Goal: Task Accomplishment & Management: Use online tool/utility

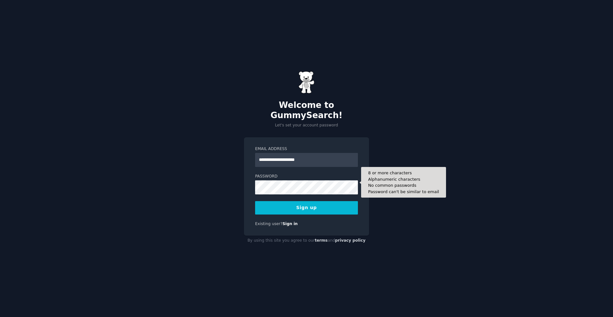
type input "**********"
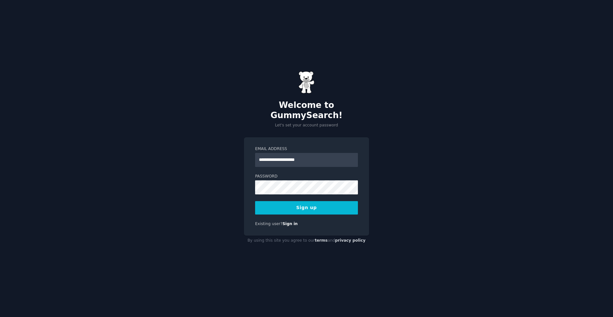
click at [299, 204] on button "Sign up" at bounding box center [306, 207] width 103 height 13
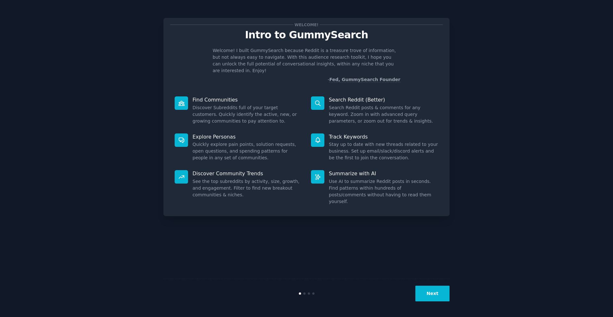
click at [438, 296] on button "Next" at bounding box center [433, 294] width 34 height 16
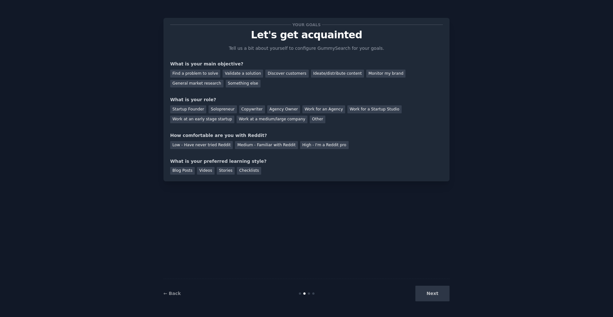
click at [438, 296] on div "Next" at bounding box center [402, 294] width 96 height 16
click at [201, 73] on div "Find a problem to solve" at bounding box center [195, 74] width 50 height 8
click at [265, 74] on div "Discover customers" at bounding box center [286, 74] width 43 height 8
click at [186, 109] on div "Startup Founder" at bounding box center [188, 109] width 36 height 8
click at [209, 143] on div "Low - Have never tried Reddit" at bounding box center [201, 145] width 63 height 8
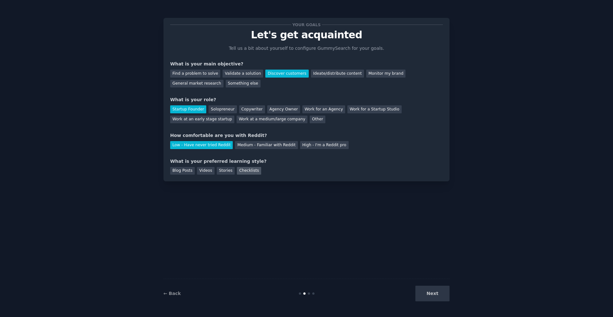
click at [242, 170] on div "Checklists" at bounding box center [249, 171] width 24 height 8
click at [429, 296] on button "Next" at bounding box center [433, 294] width 34 height 16
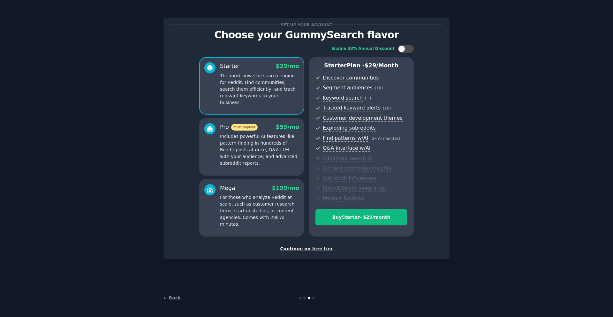
click at [314, 251] on div "Continue on free tier" at bounding box center [306, 249] width 273 height 7
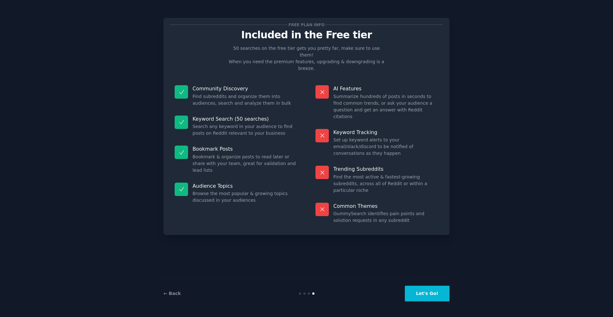
click at [427, 295] on button "Let's Go!" at bounding box center [427, 294] width 45 height 16
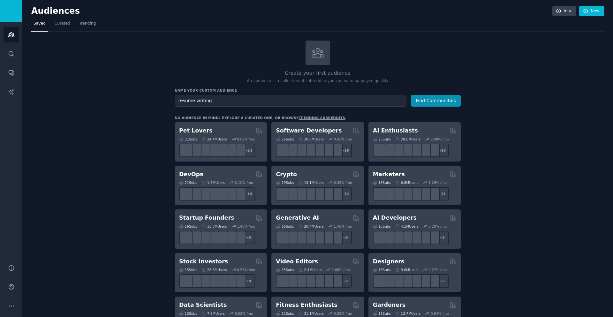
type input "resume writing"
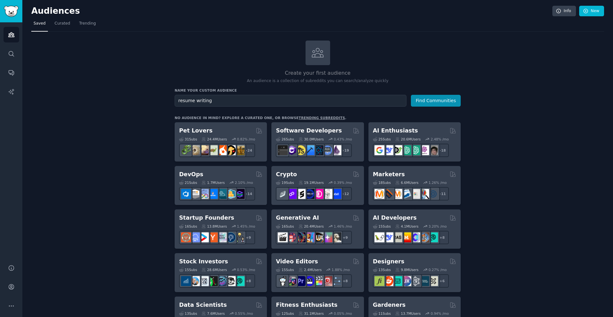
click at [411, 95] on button "Find Communities" at bounding box center [436, 101] width 50 height 12
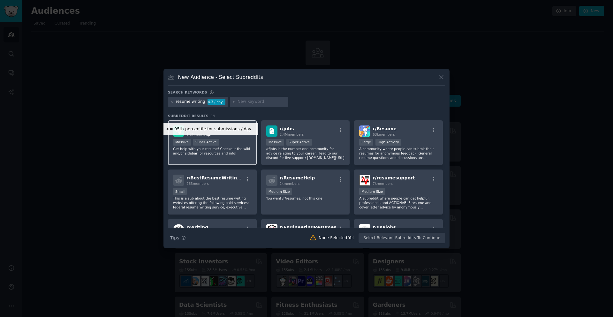
click at [212, 145] on div "Super Active" at bounding box center [206, 142] width 26 height 7
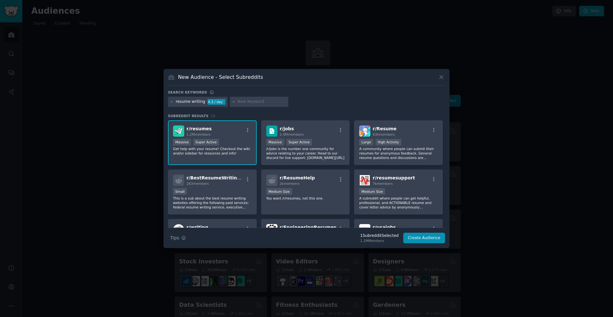
click at [220, 151] on p "Get help with your resume! Checkout the wiki and/or sidebar for resources and i…" at bounding box center [212, 151] width 79 height 9
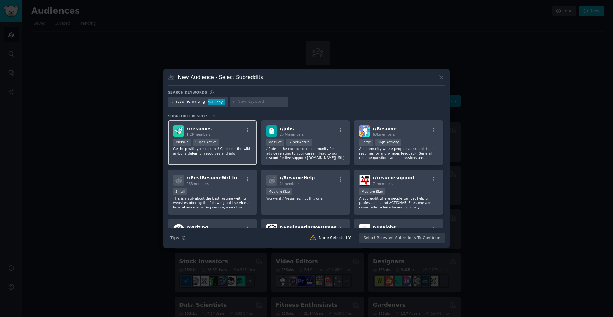
click at [189, 128] on span "r/ resumes" at bounding box center [199, 128] width 25 height 5
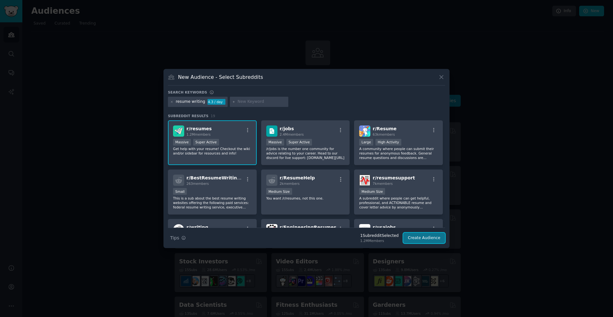
click at [420, 239] on button "Create Audience" at bounding box center [424, 238] width 42 height 11
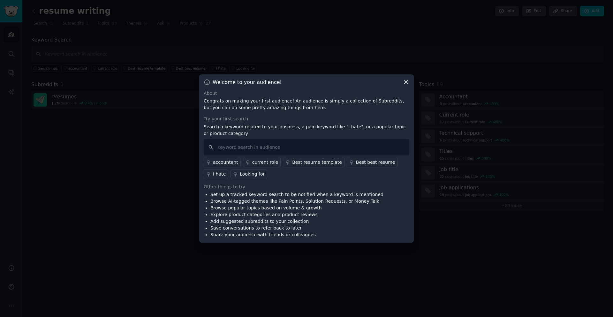
click at [407, 81] on icon at bounding box center [406, 82] width 7 height 7
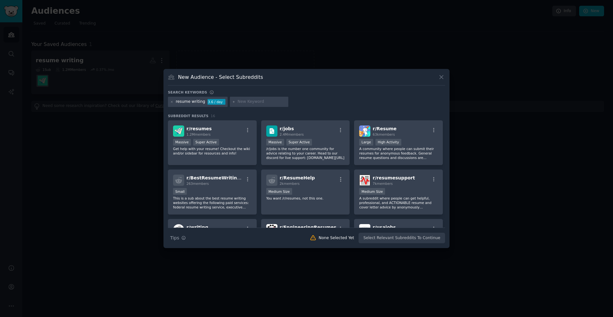
click at [244, 100] on input "text" at bounding box center [262, 102] width 49 height 6
type input "n"
type input "faceless youtuber ai"
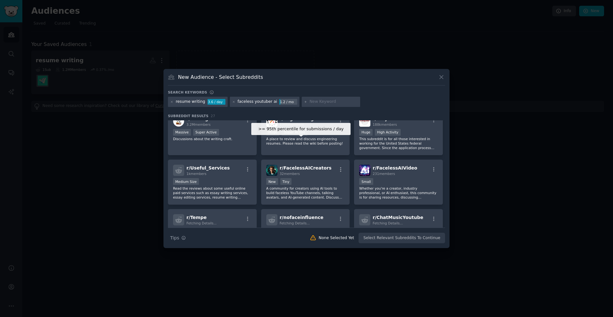
scroll to position [112, 0]
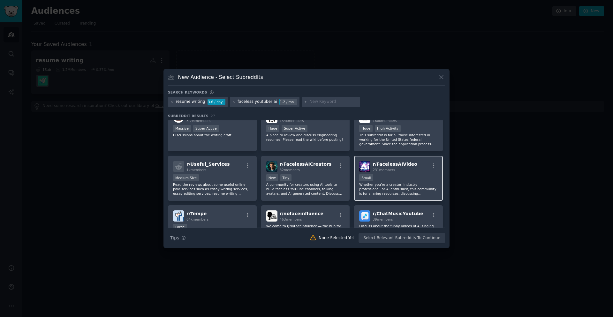
click at [401, 162] on span "r/ FacelessAIVideo" at bounding box center [395, 164] width 45 height 5
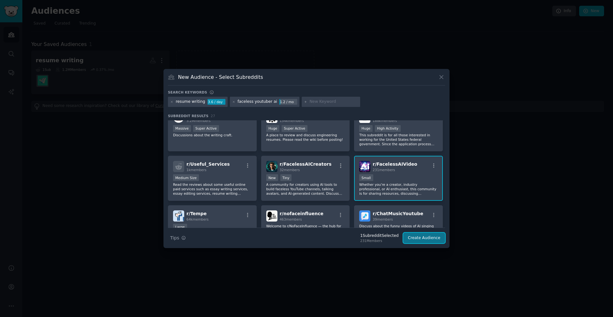
click at [420, 239] on button "Create Audience" at bounding box center [424, 238] width 42 height 11
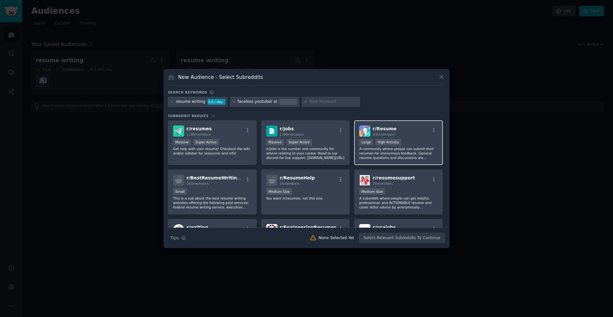
scroll to position [213, 0]
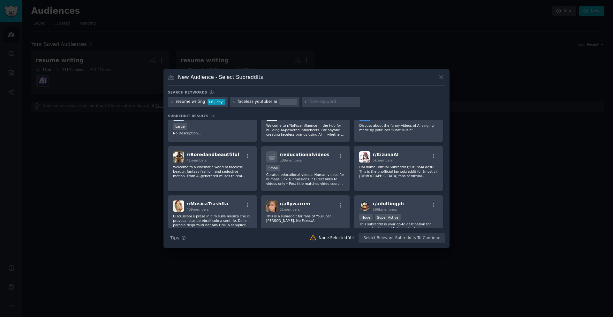
click at [130, 180] on div at bounding box center [306, 158] width 613 height 317
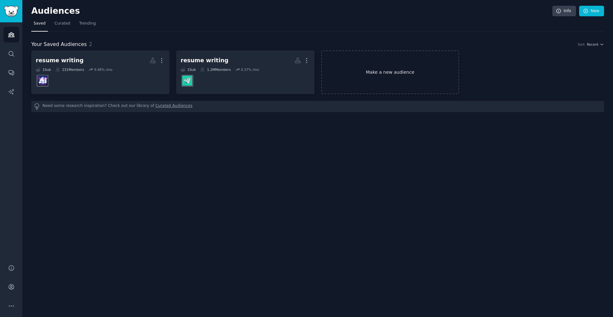
click at [394, 75] on link "Make a new audience" at bounding box center [390, 72] width 138 height 44
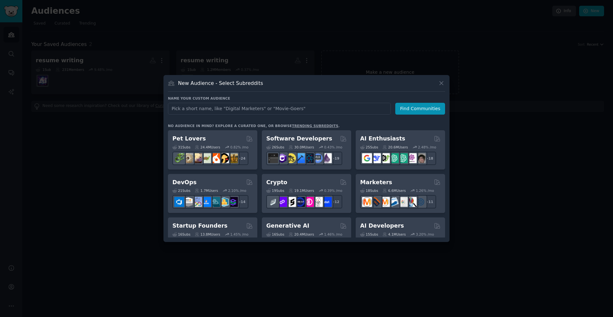
type input "f"
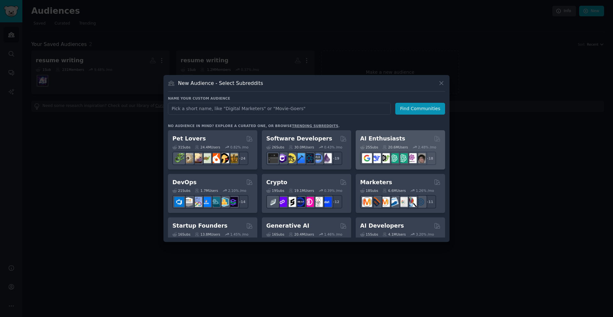
click at [379, 140] on h2 "AI Enthusiasts" at bounding box center [382, 139] width 45 height 8
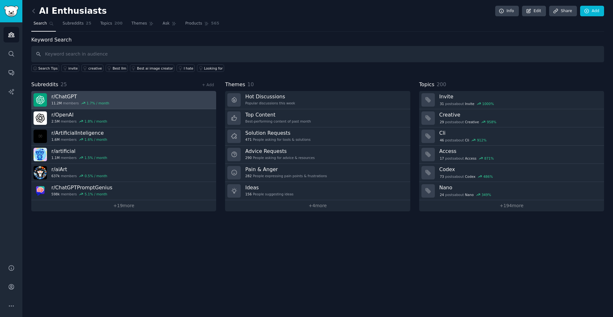
click at [104, 103] on link "r/ ChatGPT 11.2M members 1.7 % / month" at bounding box center [123, 100] width 185 height 18
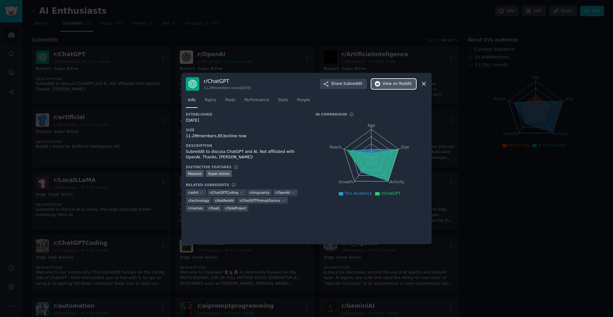
click at [397, 86] on span "on Reddit" at bounding box center [402, 84] width 19 height 6
click at [421, 81] on icon at bounding box center [424, 83] width 7 height 7
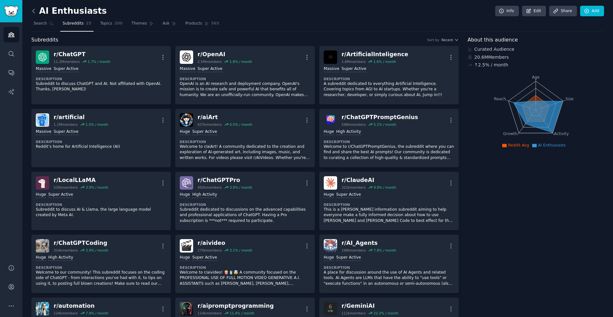
click at [34, 10] on icon at bounding box center [33, 11] width 7 height 7
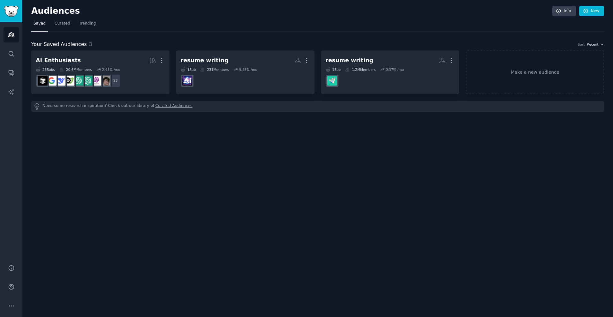
click at [34, 10] on h2 "Audiences" at bounding box center [291, 11] width 521 height 10
click at [519, 72] on link "Make a new audience" at bounding box center [535, 72] width 138 height 44
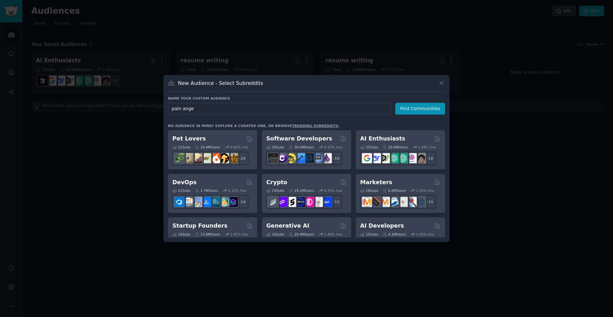
type input "pain anger"
click button "Find Communities" at bounding box center [420, 109] width 50 height 12
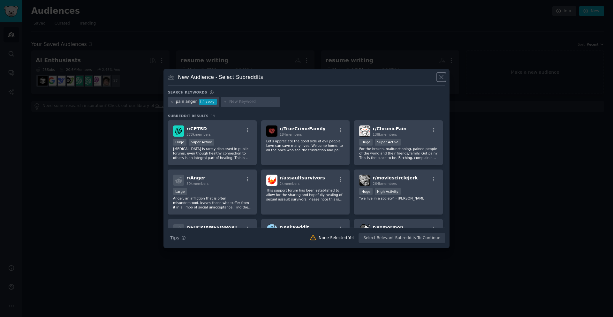
click at [443, 75] on icon at bounding box center [441, 77] width 7 height 7
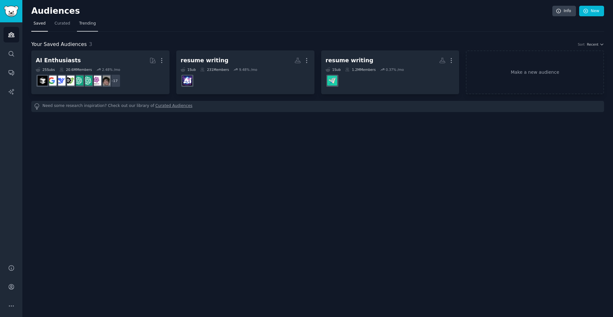
click at [85, 23] on span "Trending" at bounding box center [87, 24] width 17 height 6
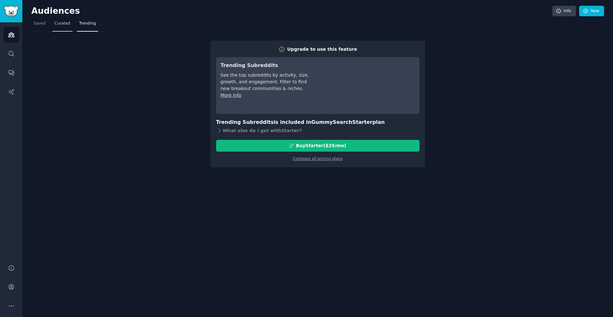
click at [59, 21] on span "Curated" at bounding box center [63, 24] width 16 height 6
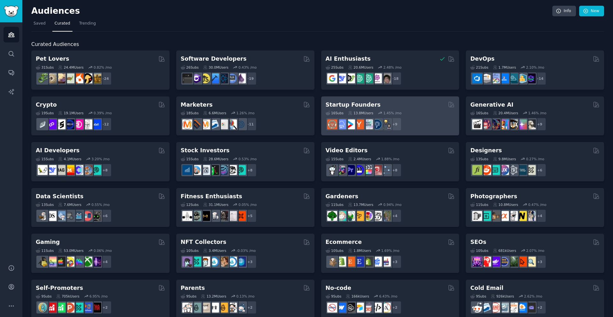
click at [346, 104] on h2 "Startup Founders" at bounding box center [353, 105] width 55 height 8
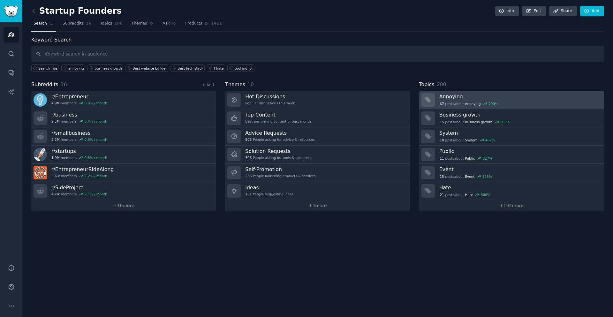
click at [461, 97] on h3 "Annoying" at bounding box center [520, 96] width 160 height 7
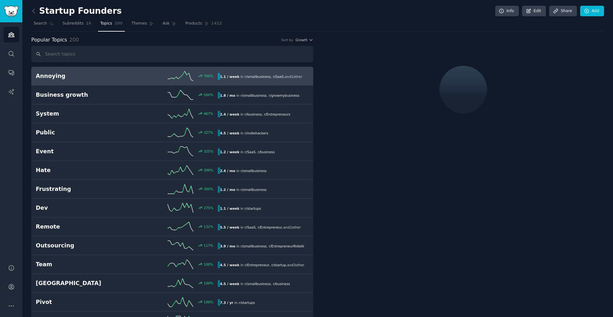
click at [60, 74] on h2 "Annoying" at bounding box center [81, 76] width 91 height 8
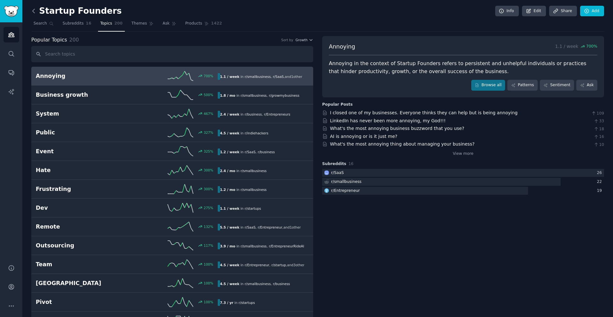
click at [34, 11] on icon at bounding box center [33, 11] width 7 height 7
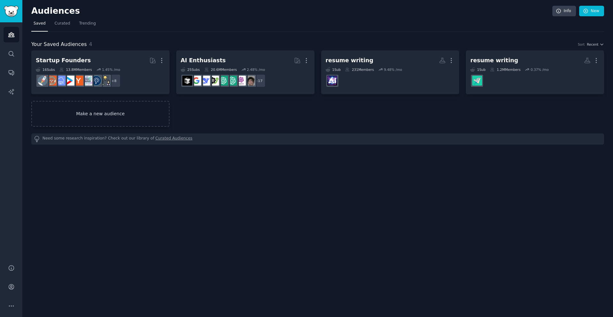
click at [111, 115] on link "Make a new audience" at bounding box center [100, 114] width 138 height 26
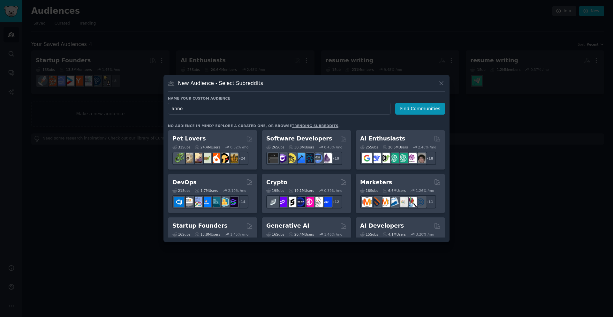
type input "annoy"
click button "Find Communities" at bounding box center [420, 109] width 50 height 12
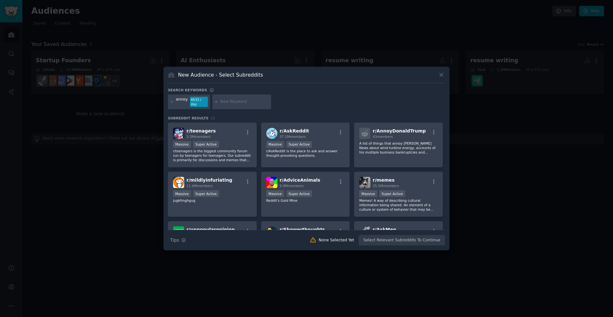
click at [106, 184] on div at bounding box center [306, 158] width 613 height 317
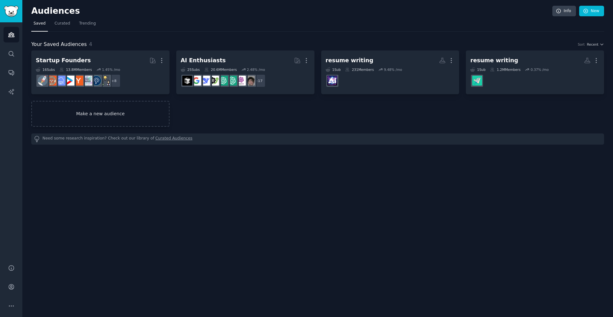
click at [88, 116] on link "Make a new audience" at bounding box center [100, 114] width 138 height 26
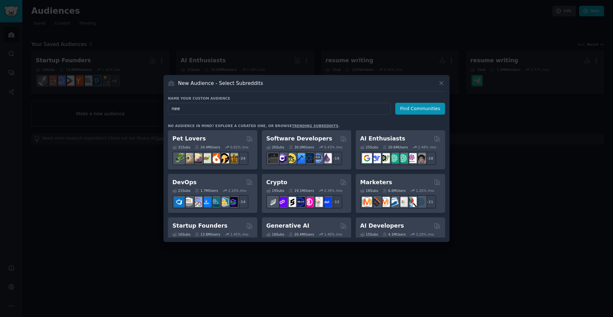
type input "need"
click button "Find Communities" at bounding box center [420, 109] width 50 height 12
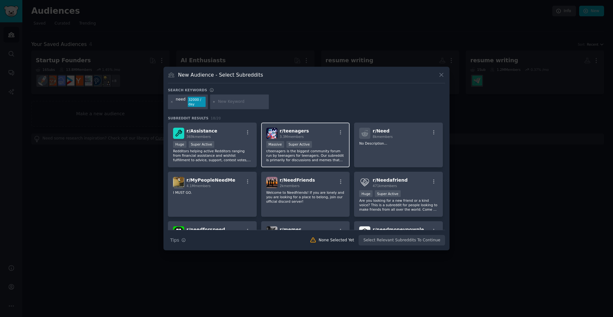
click at [292, 132] on span "r/ teenagers" at bounding box center [294, 130] width 29 height 5
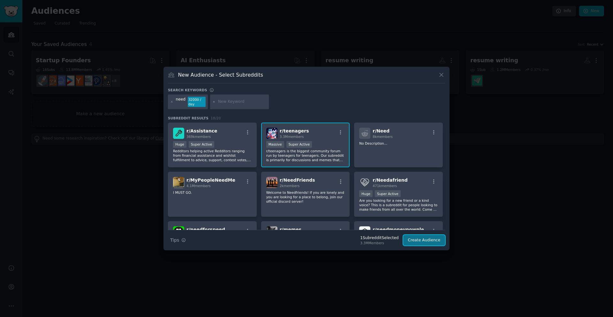
click at [419, 240] on button "Create Audience" at bounding box center [424, 240] width 42 height 11
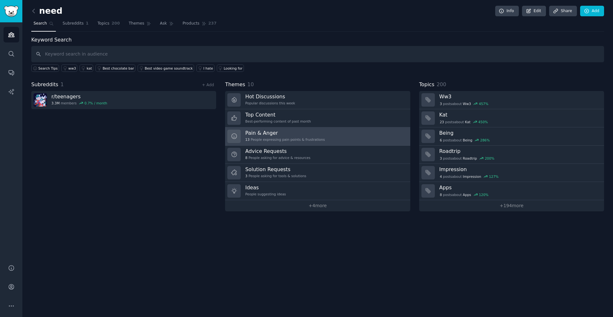
click at [270, 134] on h3 "Pain & Anger" at bounding box center [285, 133] width 80 height 7
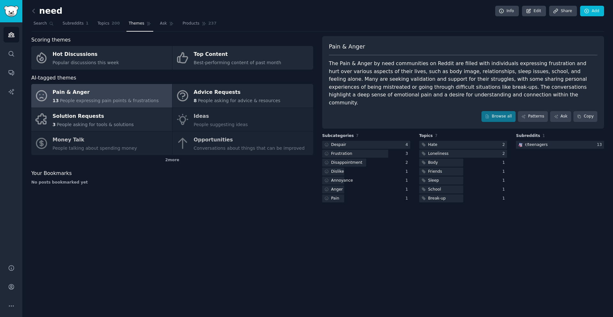
click at [227, 117] on div "Pain & Anger 13 People expressing pain points & frustrations Advice Requests 8 …" at bounding box center [172, 119] width 282 height 71
click at [13, 9] on img "Sidebar" at bounding box center [11, 11] width 15 height 11
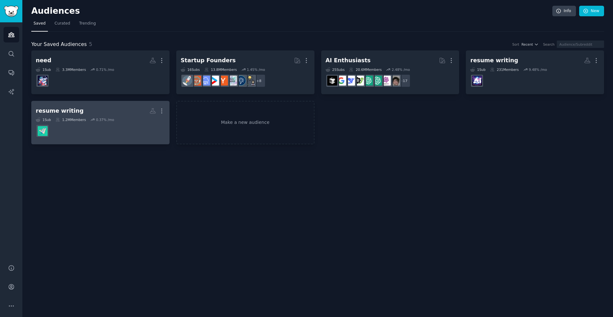
click at [90, 124] on dd at bounding box center [100, 131] width 129 height 18
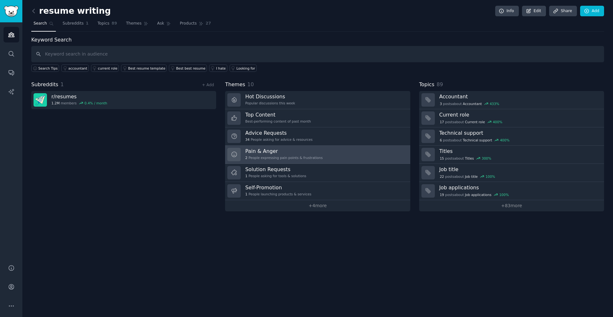
click at [304, 157] on div "2 People expressing pain points & frustrations" at bounding box center [283, 158] width 77 height 4
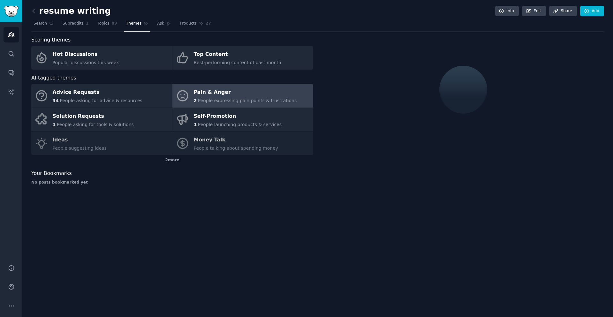
click at [239, 95] on div "Pain & Anger" at bounding box center [245, 93] width 103 height 10
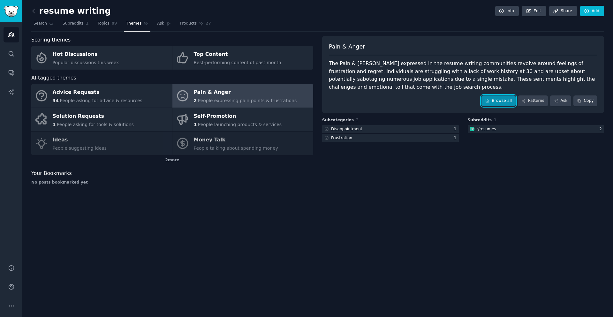
click at [506, 98] on link "Browse all" at bounding box center [499, 101] width 34 height 11
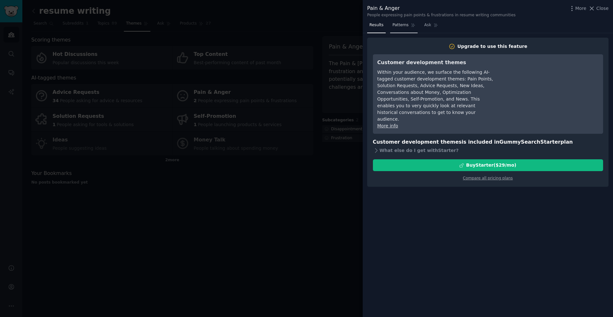
click at [393, 23] on span "Patterns" at bounding box center [401, 25] width 16 height 6
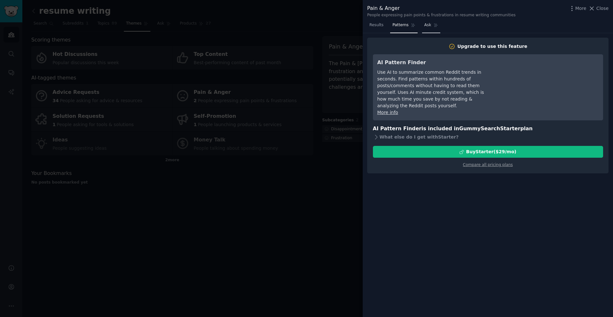
click at [424, 23] on span "Ask" at bounding box center [427, 25] width 7 height 6
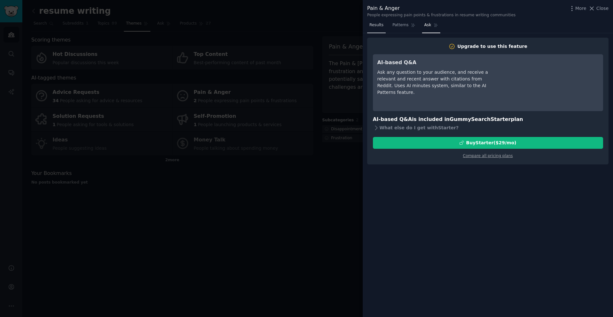
click at [379, 25] on span "Results" at bounding box center [377, 25] width 14 height 6
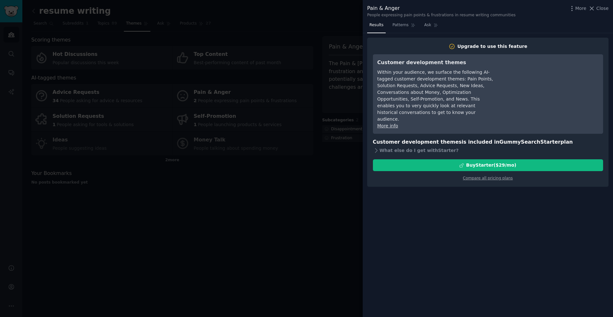
click at [299, 189] on div at bounding box center [306, 158] width 613 height 317
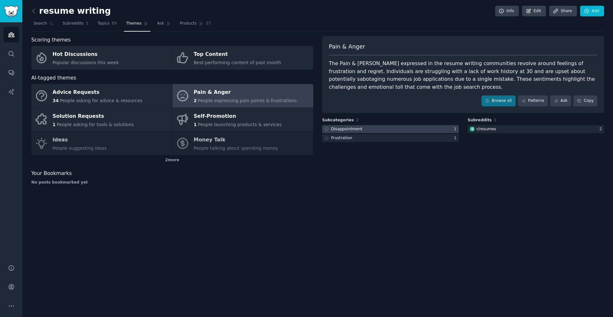
click at [356, 131] on div "Disappointment" at bounding box center [346, 129] width 31 height 6
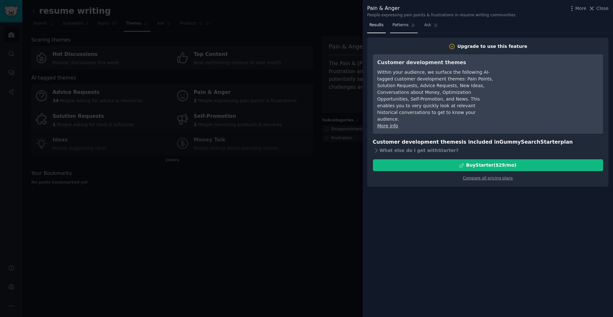
click at [390, 23] on link "Patterns" at bounding box center [403, 26] width 27 height 13
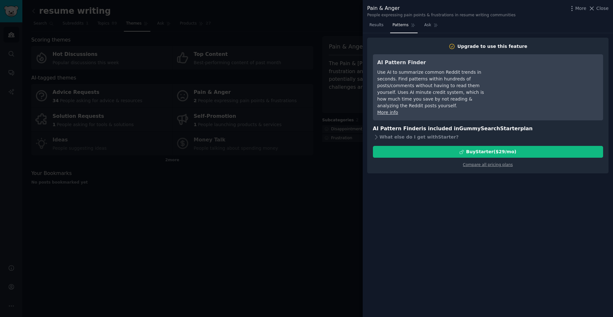
click at [325, 192] on div at bounding box center [306, 158] width 613 height 317
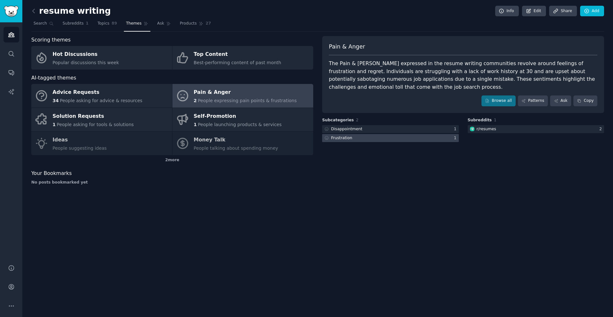
click at [420, 139] on div at bounding box center [390, 138] width 137 height 8
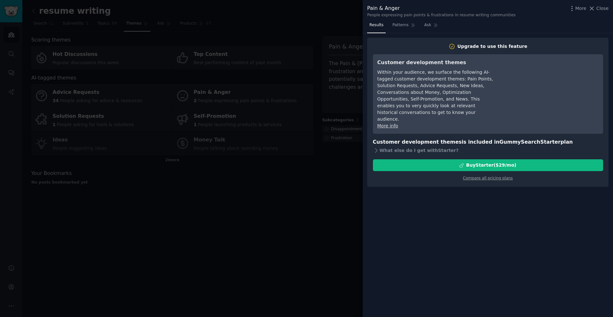
click at [286, 214] on div at bounding box center [306, 158] width 613 height 317
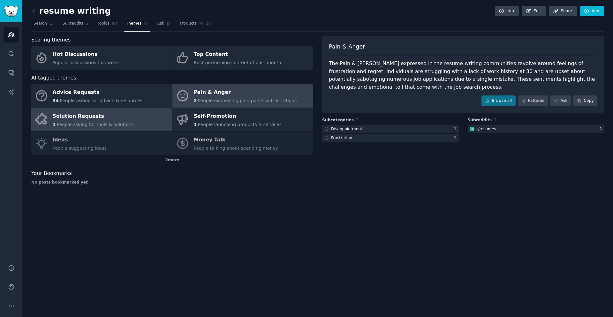
click at [85, 118] on div "Solution Requests" at bounding box center [93, 116] width 81 height 10
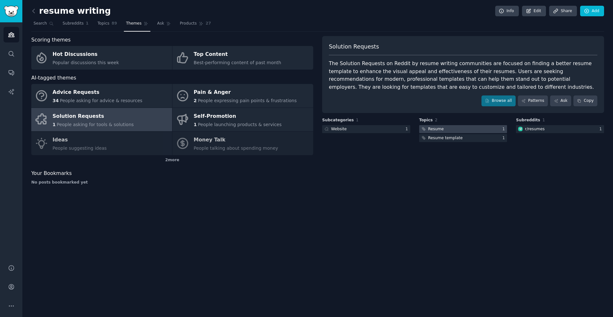
click at [444, 128] on div at bounding box center [463, 129] width 88 height 8
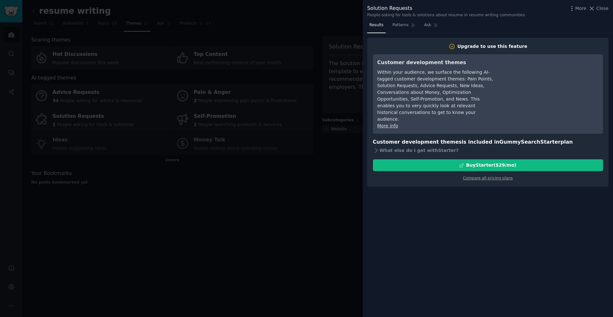
click at [369, 188] on div "Results Patterns Ask Upgrade to use this feature Customer development themes Wi…" at bounding box center [488, 168] width 250 height 297
click at [314, 190] on div at bounding box center [306, 158] width 613 height 317
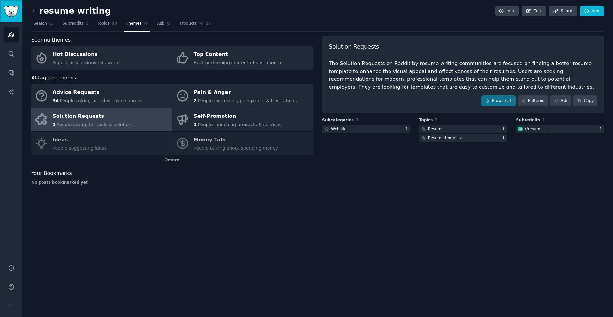
click at [9, 6] on img "Sidebar" at bounding box center [11, 11] width 15 height 11
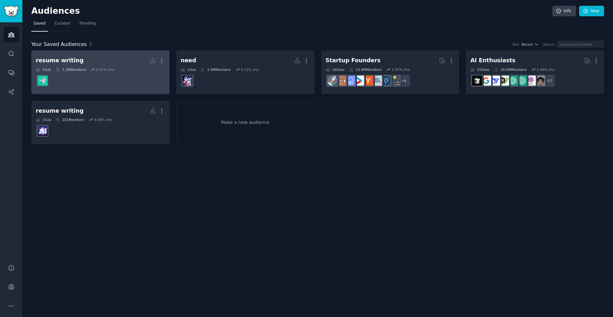
click at [104, 71] on div "0.37 % /mo" at bounding box center [105, 69] width 18 height 4
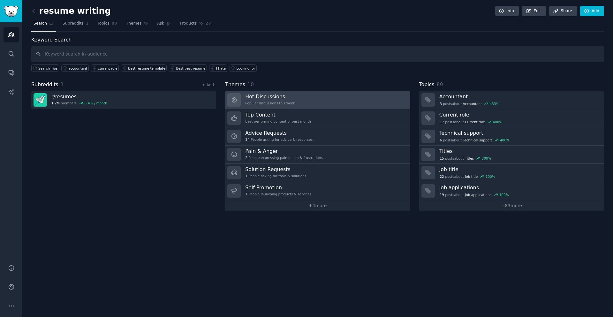
click at [277, 100] on div "Hot Discussions Popular discussions this week" at bounding box center [270, 99] width 50 height 13
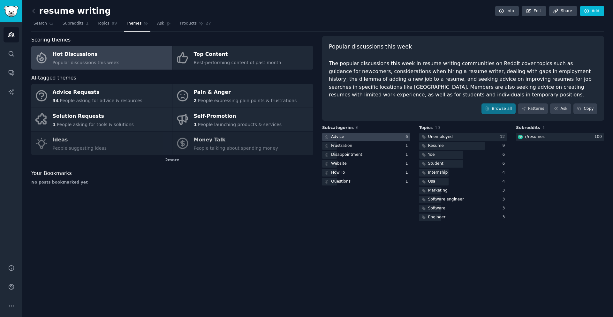
click at [379, 137] on div at bounding box center [366, 137] width 88 height 8
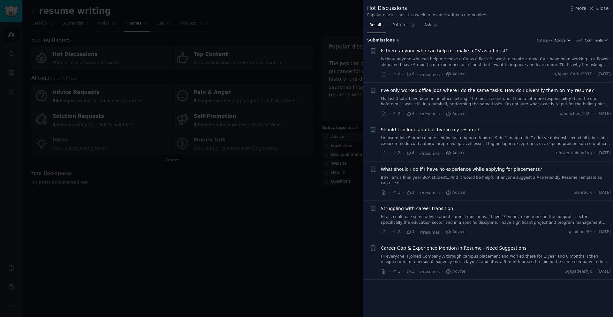
click at [405, 53] on span "Is there anyone who can help me make a CV as a florist?" at bounding box center [444, 51] width 127 height 7
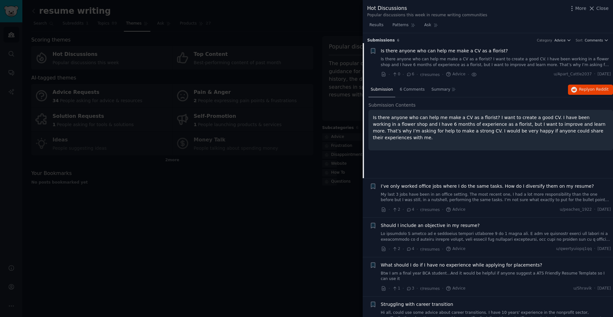
scroll to position [10, 0]
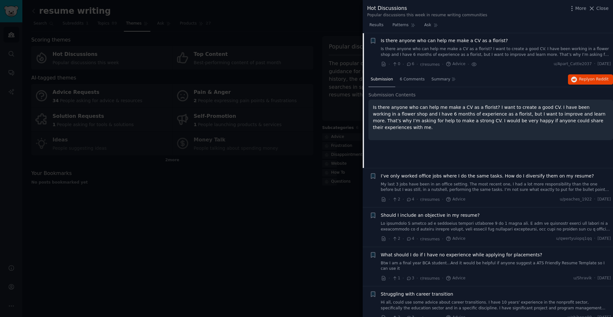
click at [275, 200] on div at bounding box center [306, 158] width 613 height 317
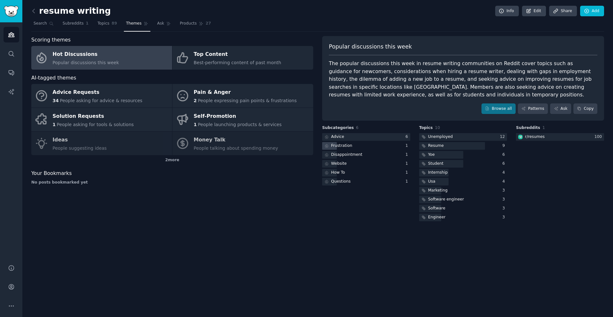
click at [379, 145] on div "Frustration" at bounding box center [366, 146] width 88 height 8
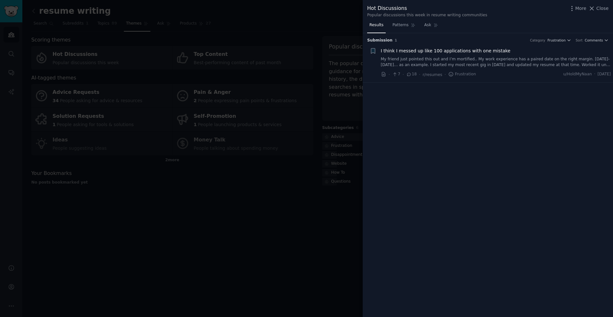
click at [211, 194] on div at bounding box center [306, 158] width 613 height 317
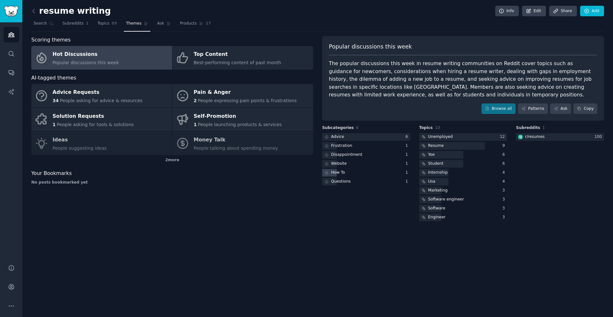
click at [344, 173] on div "How To" at bounding box center [338, 173] width 14 height 6
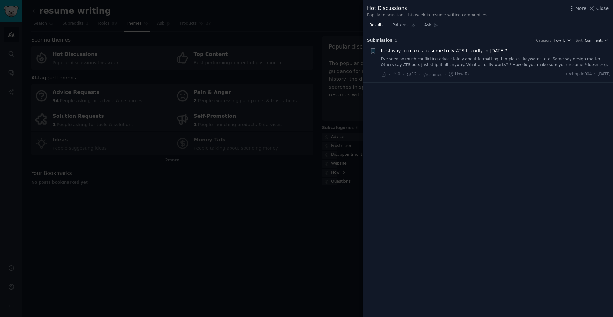
click at [177, 203] on div at bounding box center [306, 158] width 613 height 317
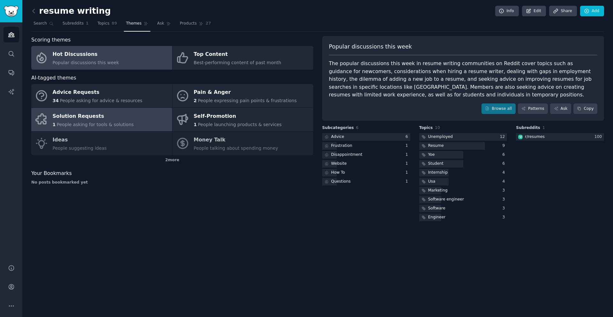
click at [84, 124] on span "People asking for tools & solutions" at bounding box center [95, 124] width 77 height 5
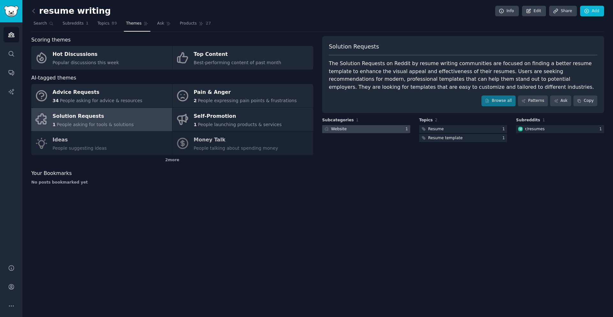
click at [369, 130] on div at bounding box center [366, 129] width 88 height 8
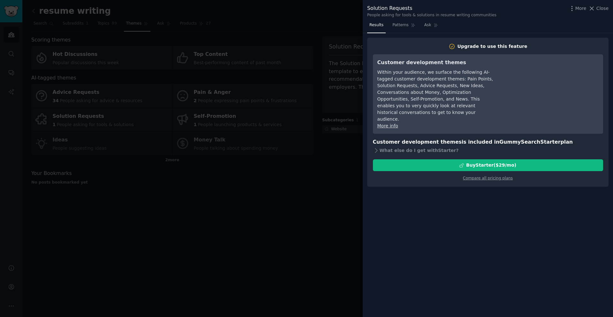
click at [202, 213] on div at bounding box center [306, 158] width 613 height 317
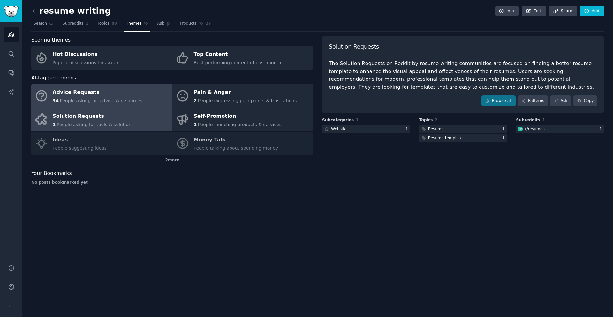
click at [97, 96] on div "Advice Requests" at bounding box center [98, 93] width 90 height 10
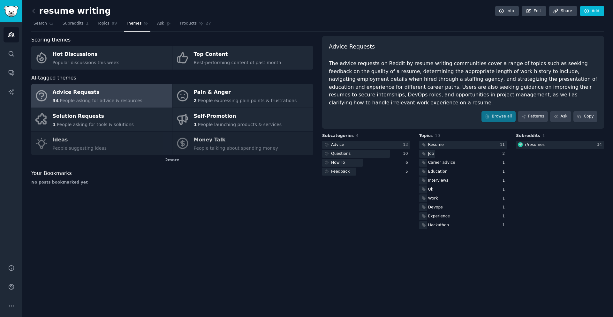
click at [73, 96] on div "Advice Requests" at bounding box center [98, 93] width 90 height 10
click at [364, 141] on div at bounding box center [366, 145] width 88 height 8
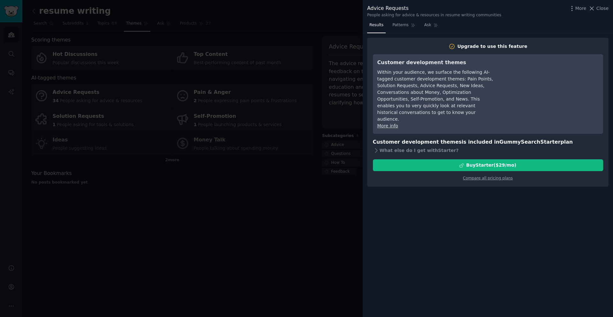
click at [303, 222] on div at bounding box center [306, 158] width 613 height 317
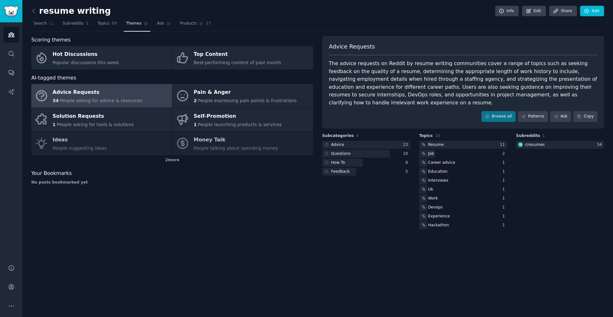
click at [82, 97] on div "Advice Requests" at bounding box center [98, 93] width 90 height 10
click at [360, 141] on div at bounding box center [366, 145] width 88 height 8
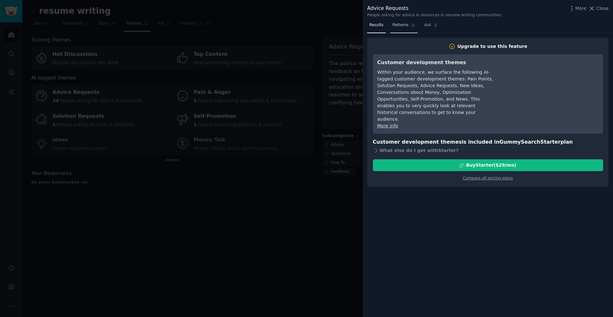
click at [399, 23] on span "Patterns" at bounding box center [401, 25] width 16 height 6
